Goal: Browse casually: Explore the website without a specific task or goal

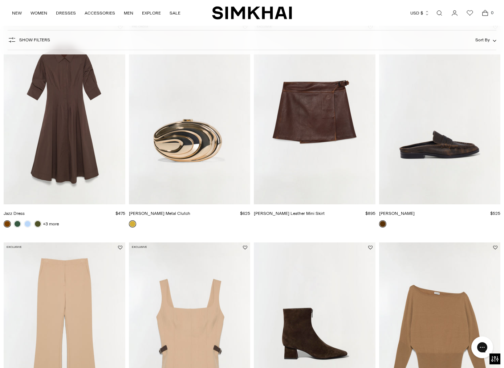
scroll to position [748, 0]
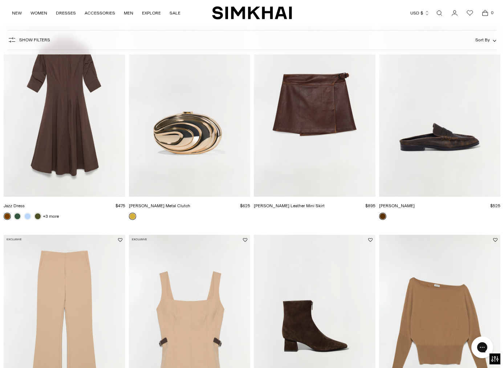
click at [0, 0] on img "Dean Leather Loafer" at bounding box center [0, 0] width 0 height 0
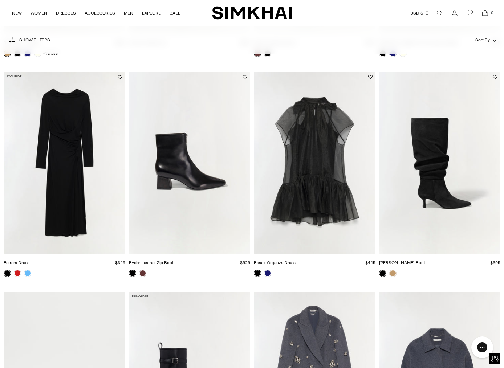
scroll to position [1139, 0]
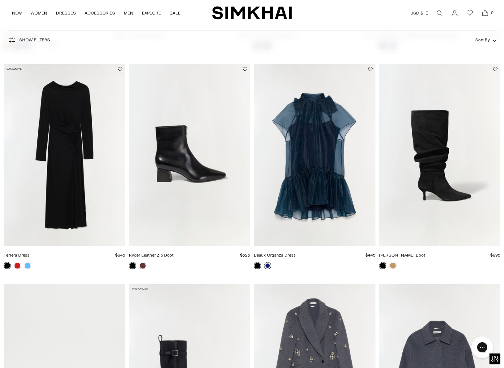
click at [268, 266] on link at bounding box center [267, 265] width 7 height 7
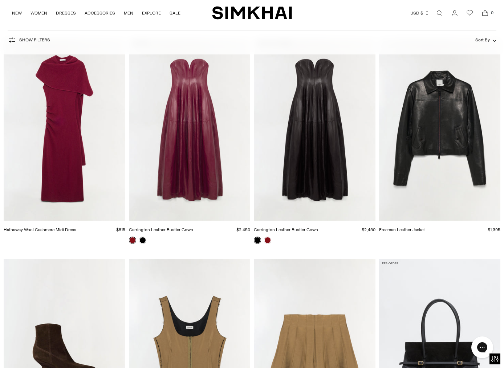
scroll to position [2690, 0]
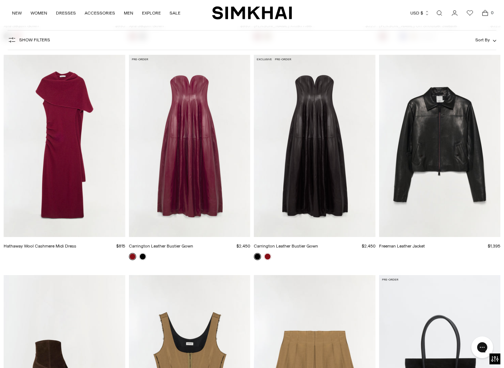
click at [0, 0] on img "Carrington Leather Bustier Gown" at bounding box center [0, 0] width 0 height 0
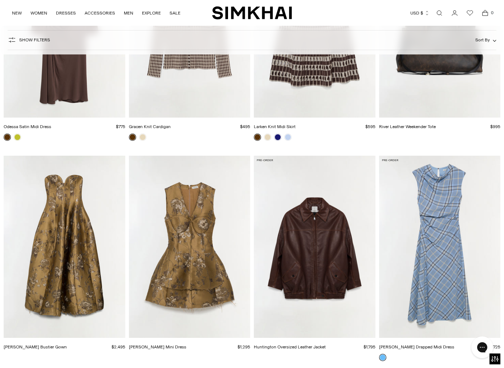
scroll to position [7045, 0]
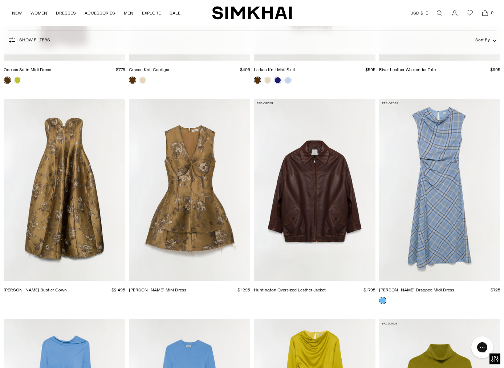
click at [0, 0] on img "Brynelle Jacquard Mini Dress" at bounding box center [0, 0] width 0 height 0
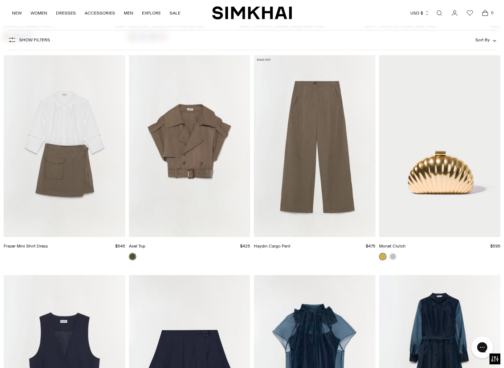
scroll to position [9468, 0]
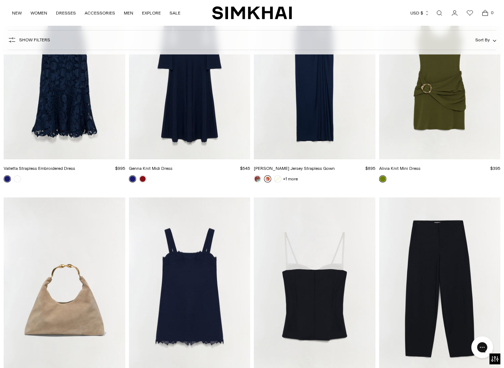
click at [266, 183] on link at bounding box center [267, 178] width 7 height 7
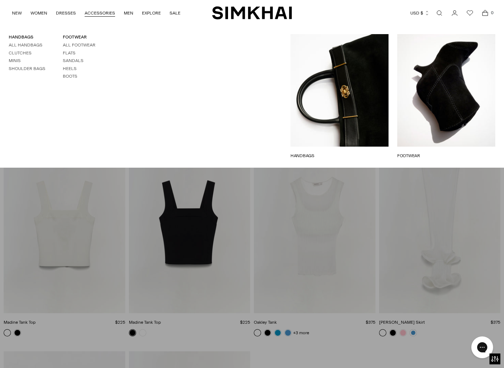
scroll to position [15583, 0]
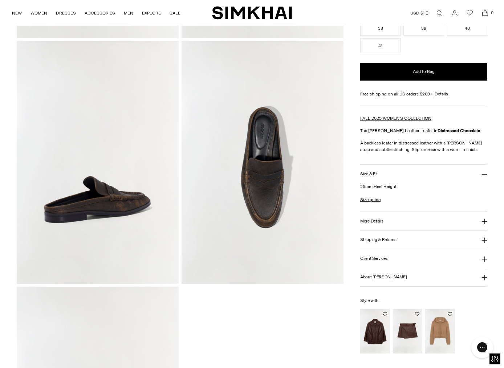
scroll to position [260, 0]
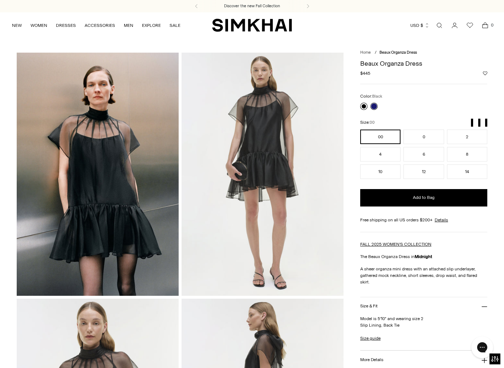
click at [363, 108] on link at bounding box center [363, 106] width 7 height 7
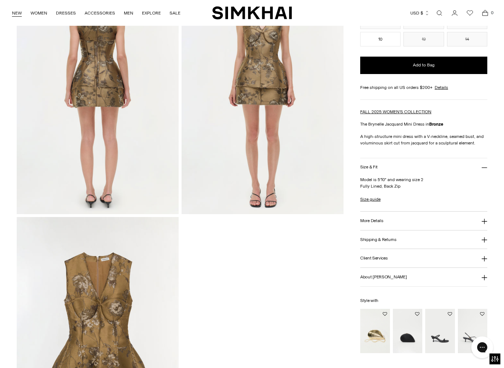
scroll to position [575, 0]
